Goal: Task Accomplishment & Management: Use online tool/utility

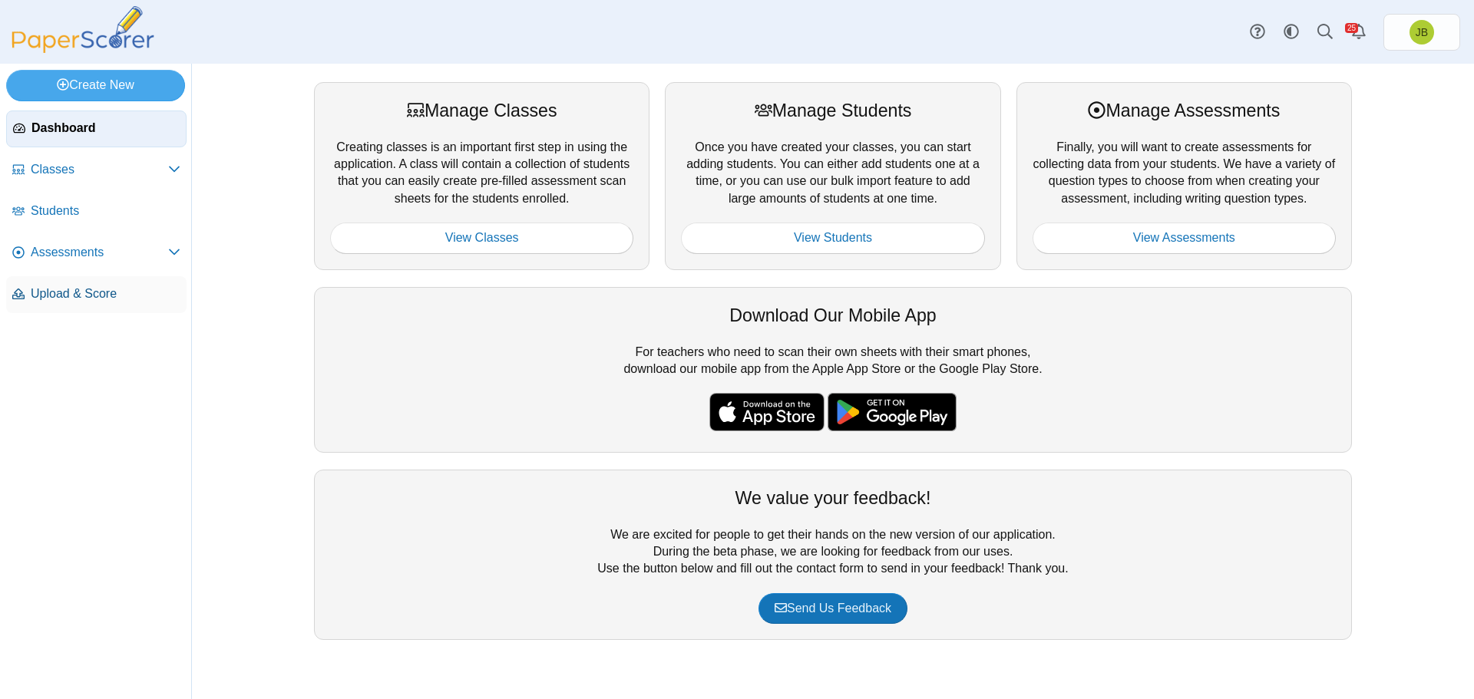
click at [74, 296] on span "Upload & Score" at bounding box center [106, 294] width 150 height 17
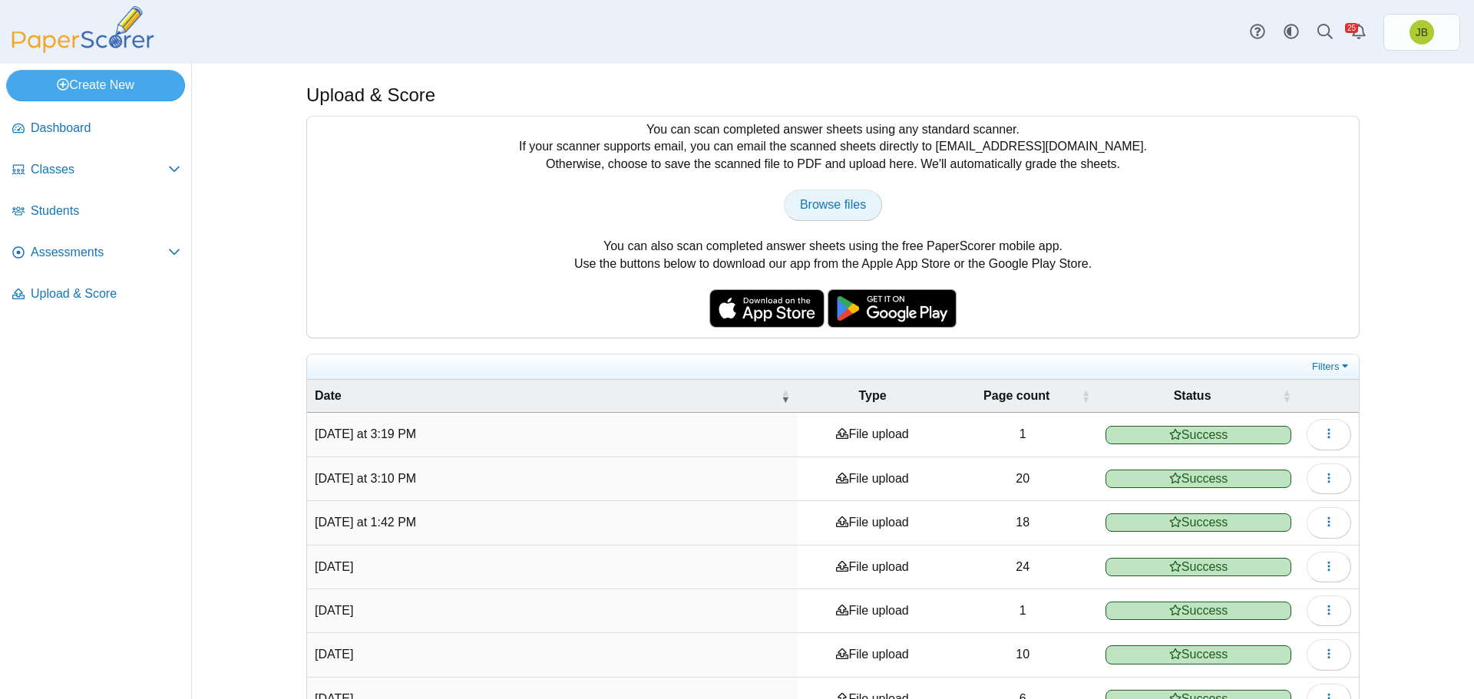
click at [829, 201] on span "Browse files" at bounding box center [833, 204] width 66 height 13
type input "**********"
click at [70, 259] on span "Assessments" at bounding box center [99, 252] width 137 height 17
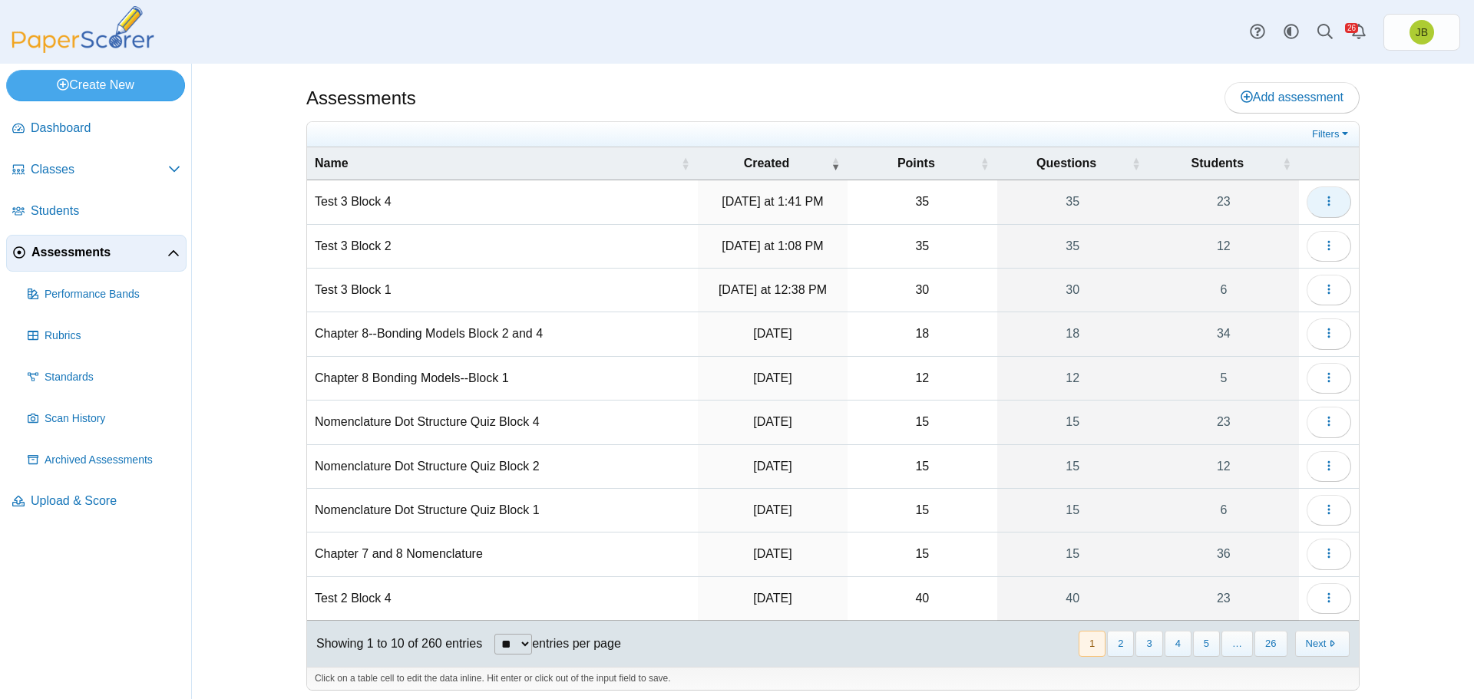
click at [1324, 199] on icon "button" at bounding box center [1328, 201] width 12 height 12
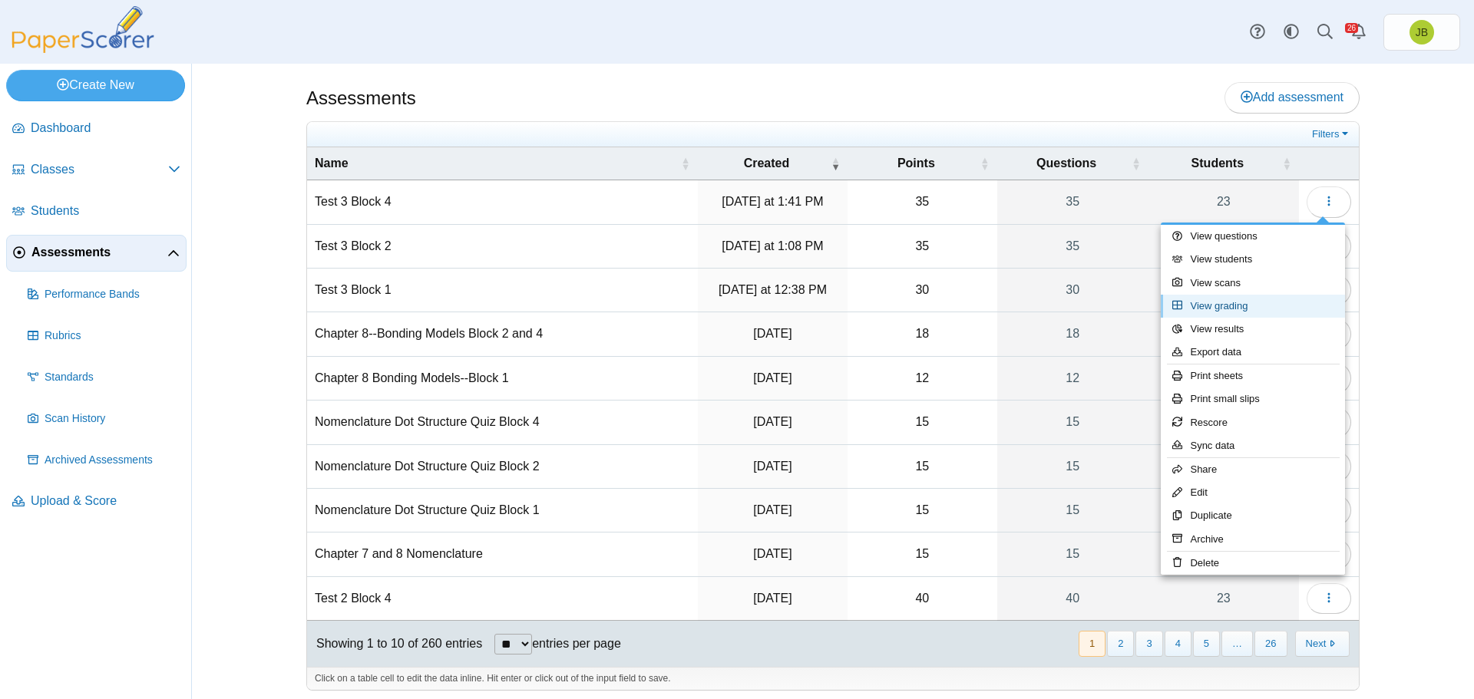
click at [1217, 308] on link "View grading" at bounding box center [1253, 306] width 184 height 23
